Goal: Check status: Check status

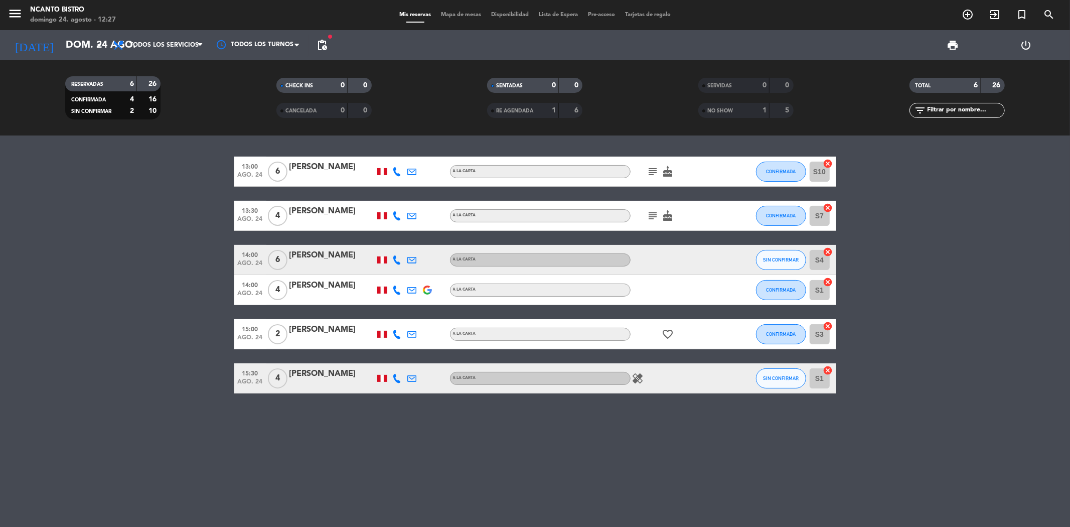
click at [267, 127] on div "RESERVADAS 6 26 CONFIRMADA 4 16 SIN CONFIRMAR 2 10 CHECK INS 0 0 CANCELADA 0 0 …" at bounding box center [535, 97] width 1070 height 75
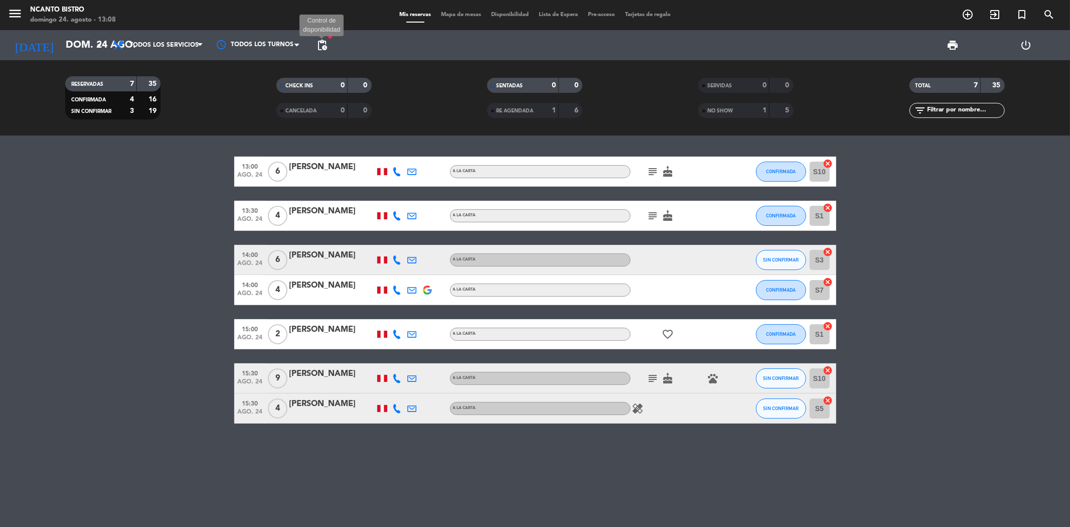
click at [326, 42] on span "pending_actions" at bounding box center [322, 45] width 12 height 12
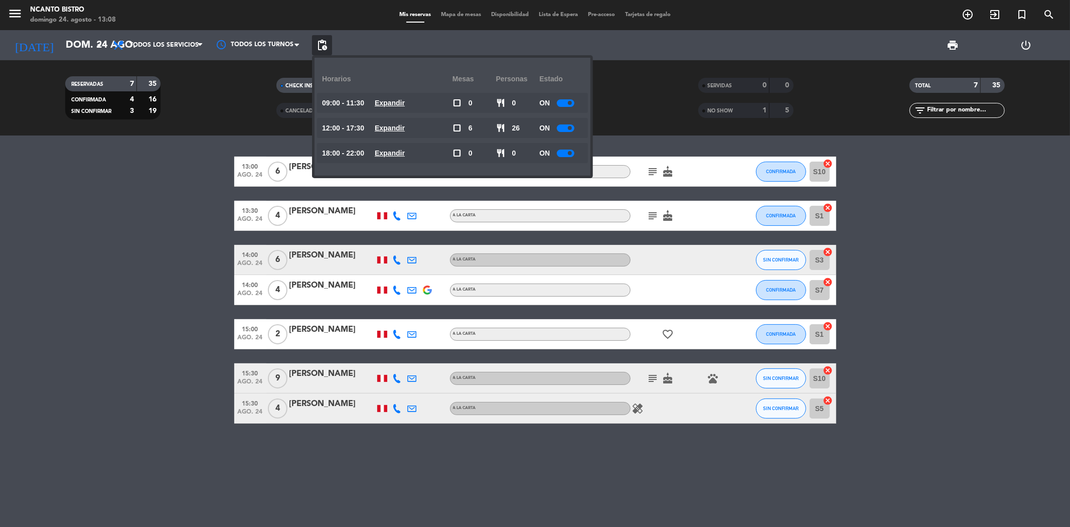
click at [400, 151] on u "Expandir" at bounding box center [390, 153] width 30 height 8
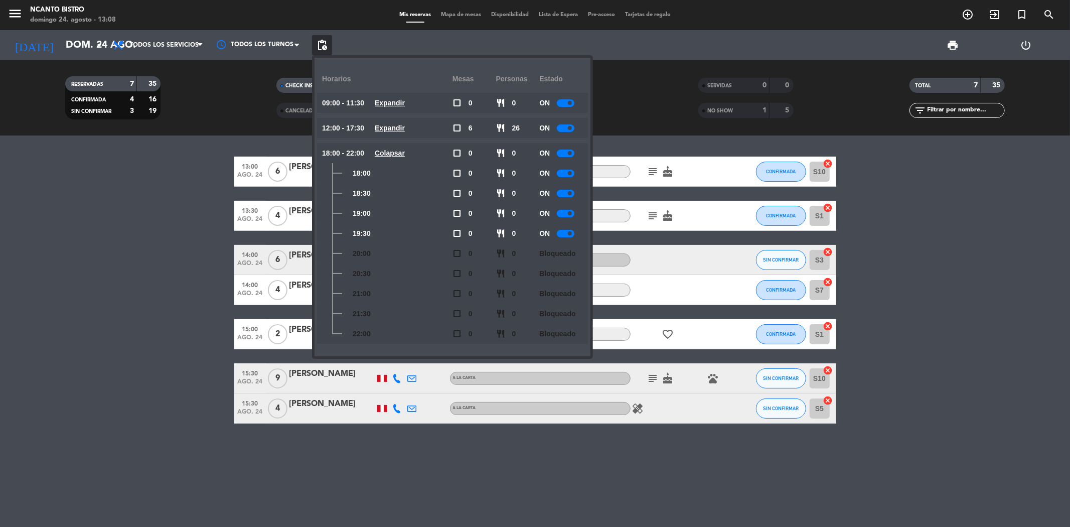
click at [398, 129] on u "Expandir" at bounding box center [390, 128] width 30 height 8
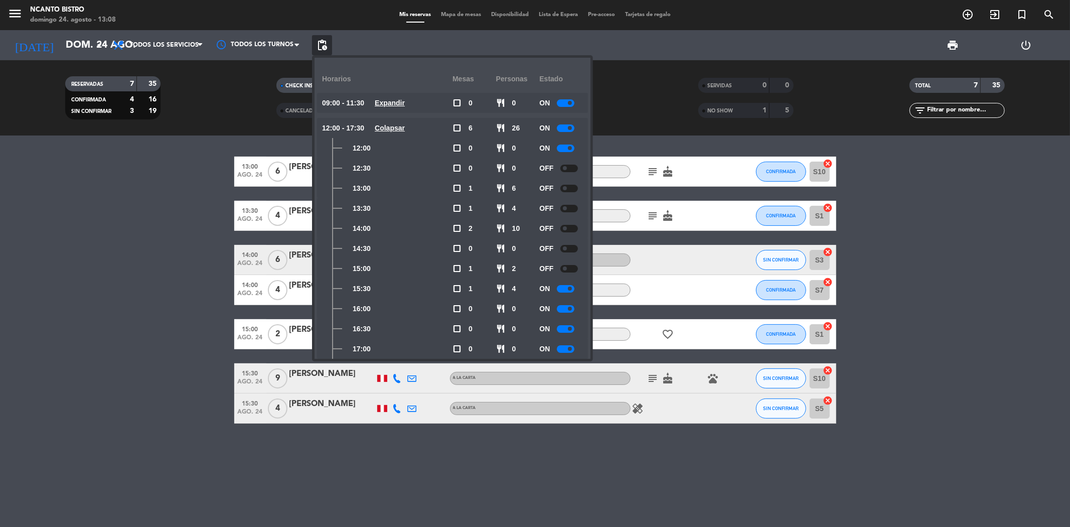
click at [568, 285] on div at bounding box center [566, 289] width 18 height 8
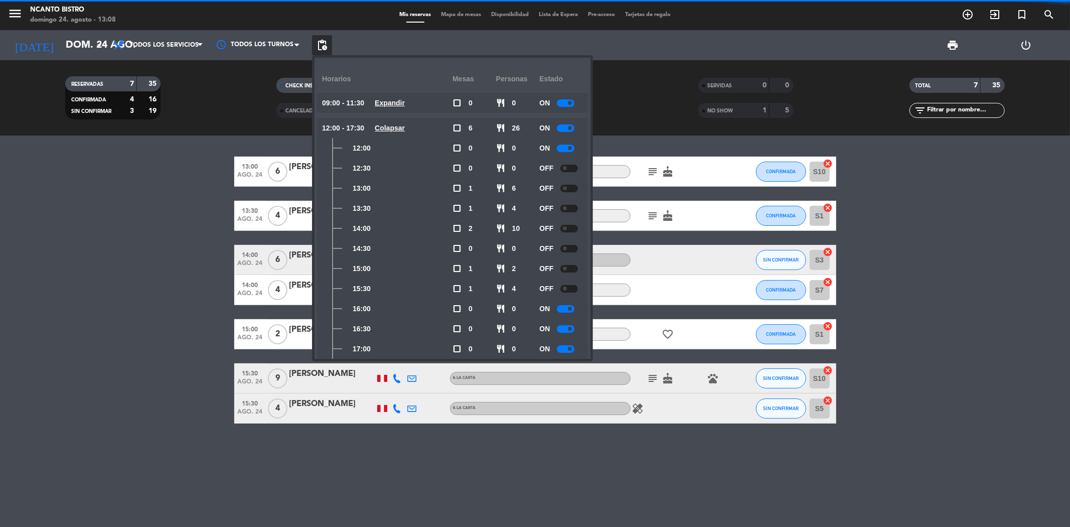
click at [566, 309] on div at bounding box center [566, 309] width 18 height 8
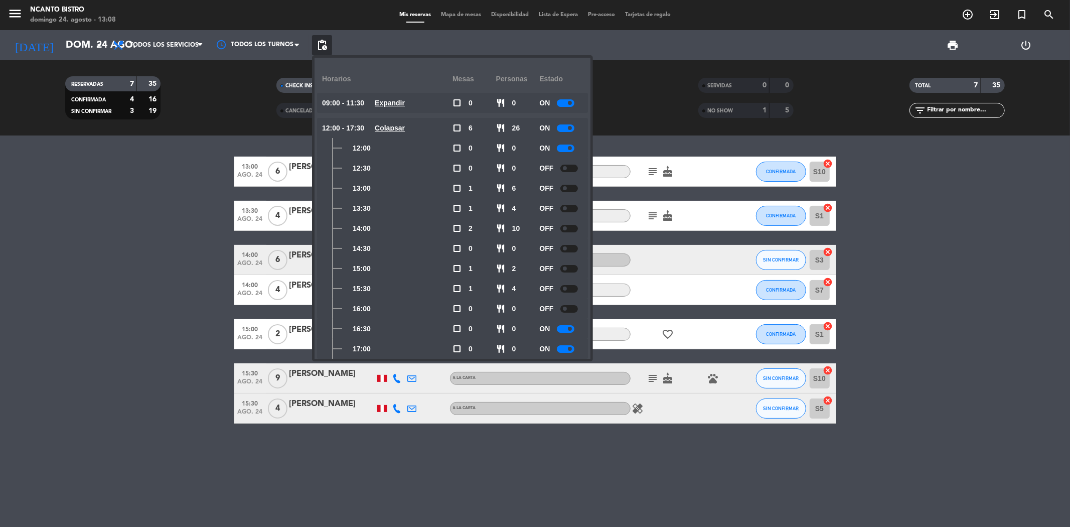
click at [568, 325] on div at bounding box center [566, 329] width 18 height 8
click at [74, 225] on bookings-row "13:00 [DATE] 6 [PERSON_NAME] A la carta subject cake CONFIRMADA S10 cancel 13:3…" at bounding box center [535, 290] width 1070 height 267
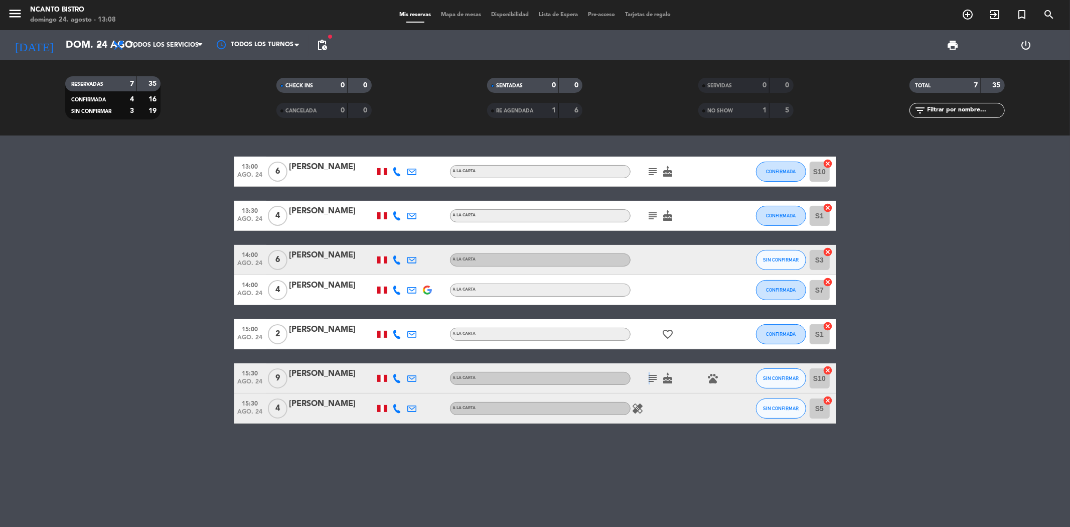
click at [649, 377] on icon "subject" at bounding box center [653, 378] width 12 height 12
click at [671, 378] on icon "cake" at bounding box center [668, 378] width 12 height 12
drag, startPoint x: 714, startPoint y: 378, endPoint x: 724, endPoint y: 380, distance: 10.1
click at [716, 380] on icon "pets" at bounding box center [714, 378] width 12 height 12
drag, startPoint x: 979, startPoint y: 365, endPoint x: 992, endPoint y: 354, distance: 17.8
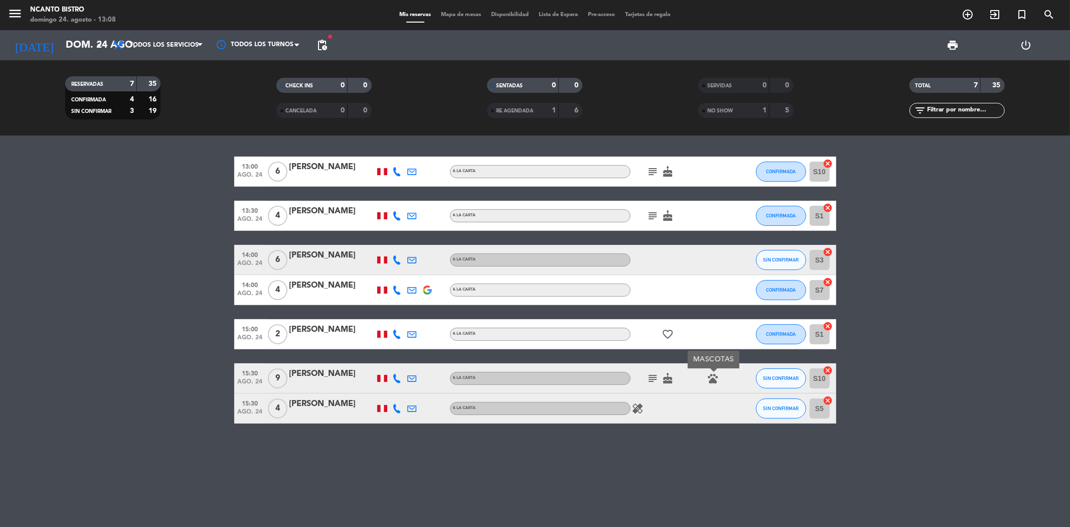
click at [994, 355] on bookings-row "13:00 [DATE] 6 [PERSON_NAME] A la carta subject cake CONFIRMADA S10 cancel 13:3…" at bounding box center [535, 290] width 1070 height 267
